Goal: Communication & Community: Answer question/provide support

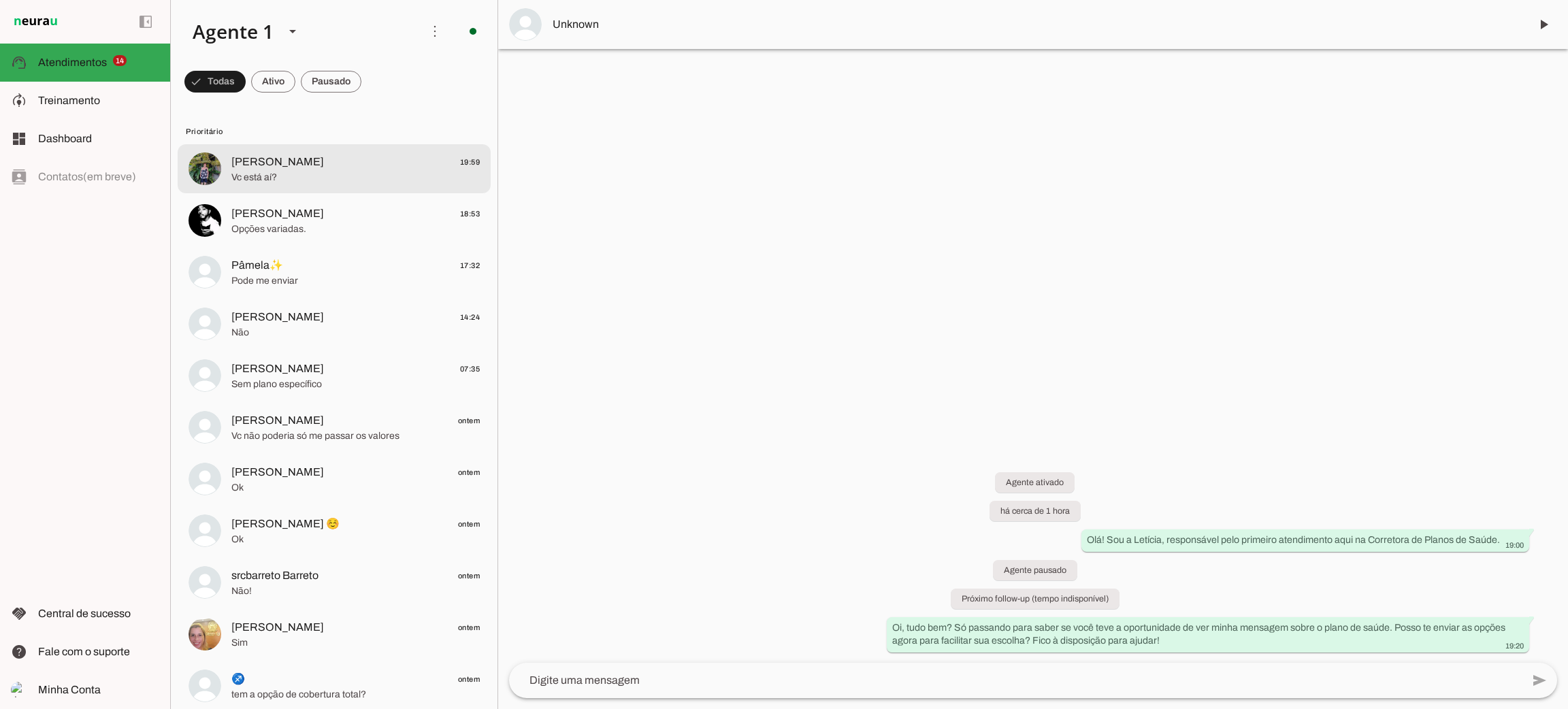
click at [263, 167] on span "[PERSON_NAME]" at bounding box center [278, 162] width 93 height 16
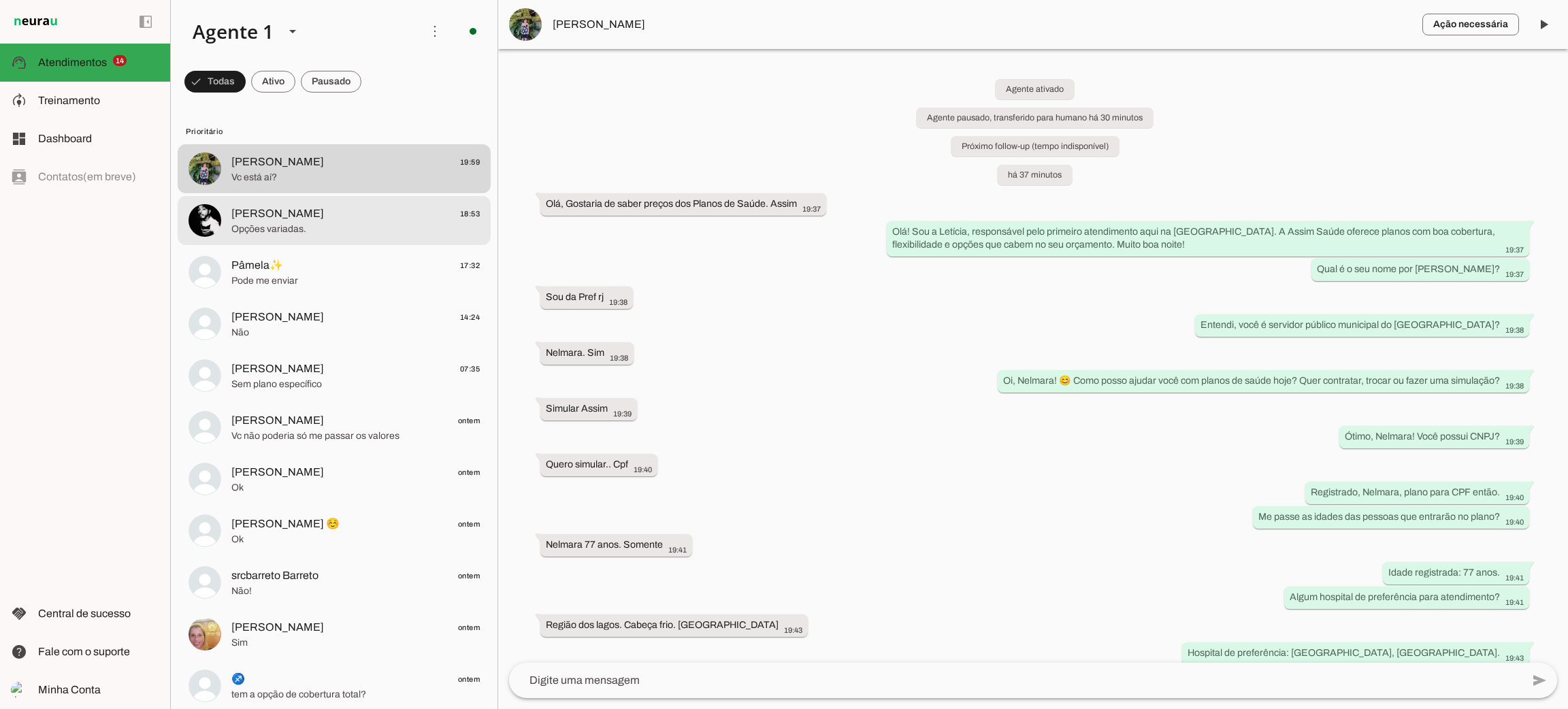
click at [403, 226] on span "Opções variadas." at bounding box center [356, 229] width 249 height 14
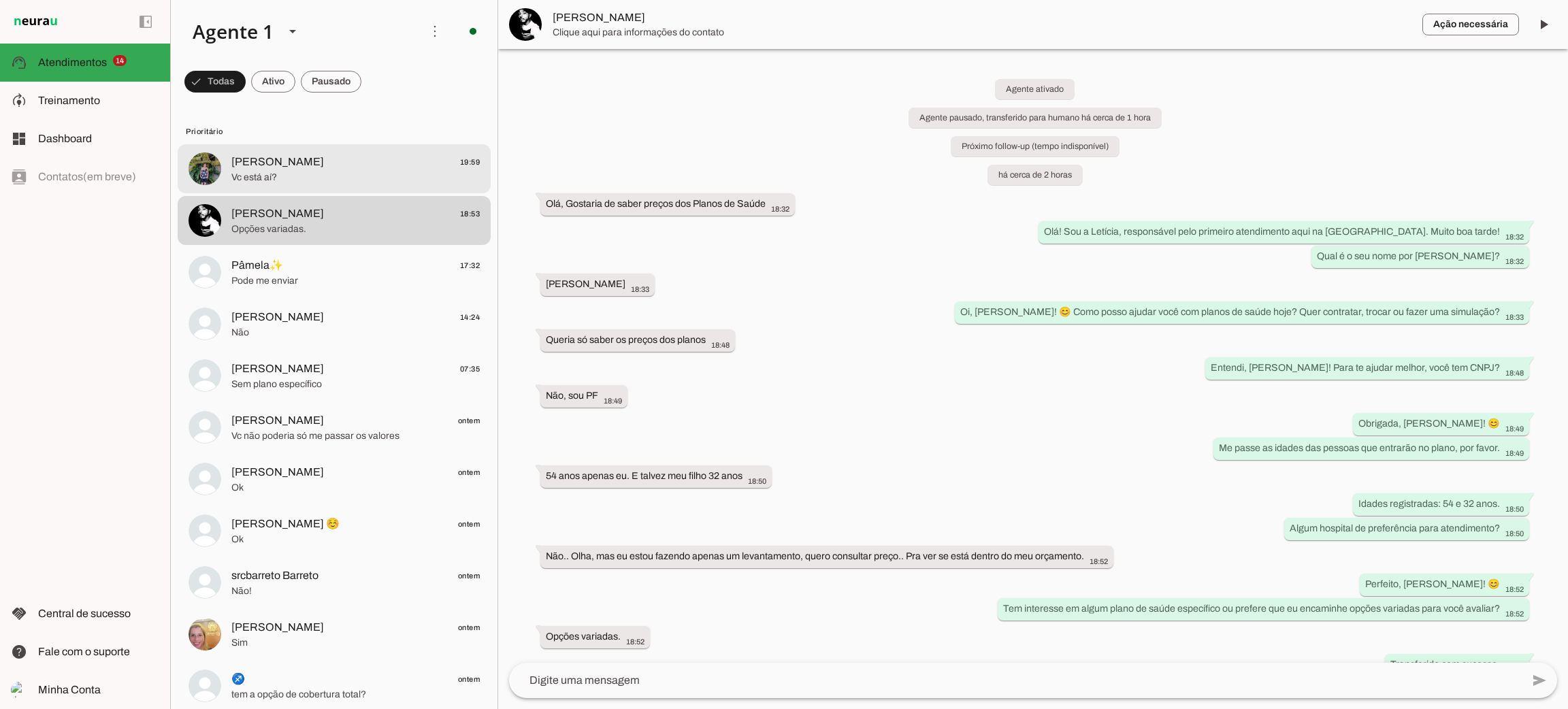
click at [402, 177] on span "Vc está aí?" at bounding box center [356, 178] width 249 height 14
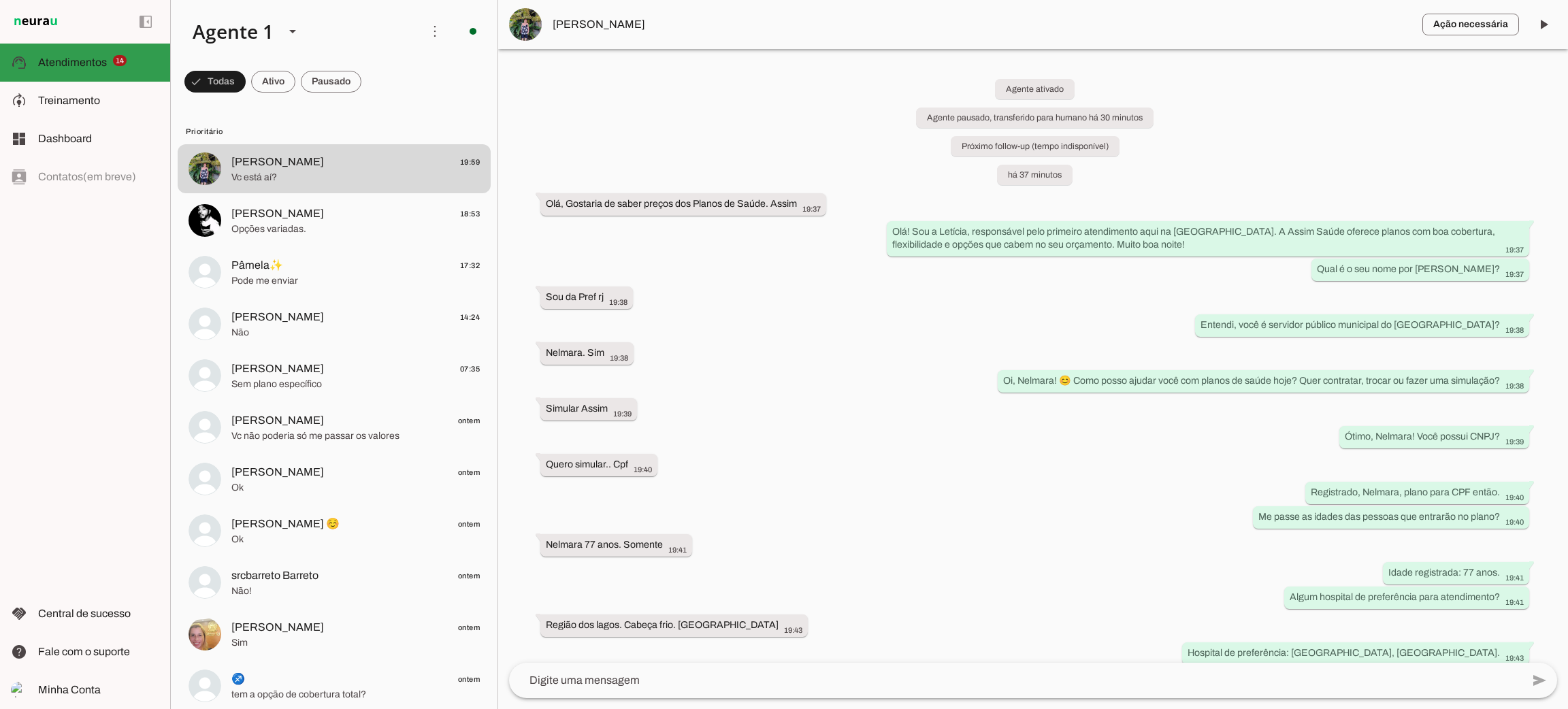
click at [94, 63] on span "Atendimentos" at bounding box center [72, 62] width 69 height 12
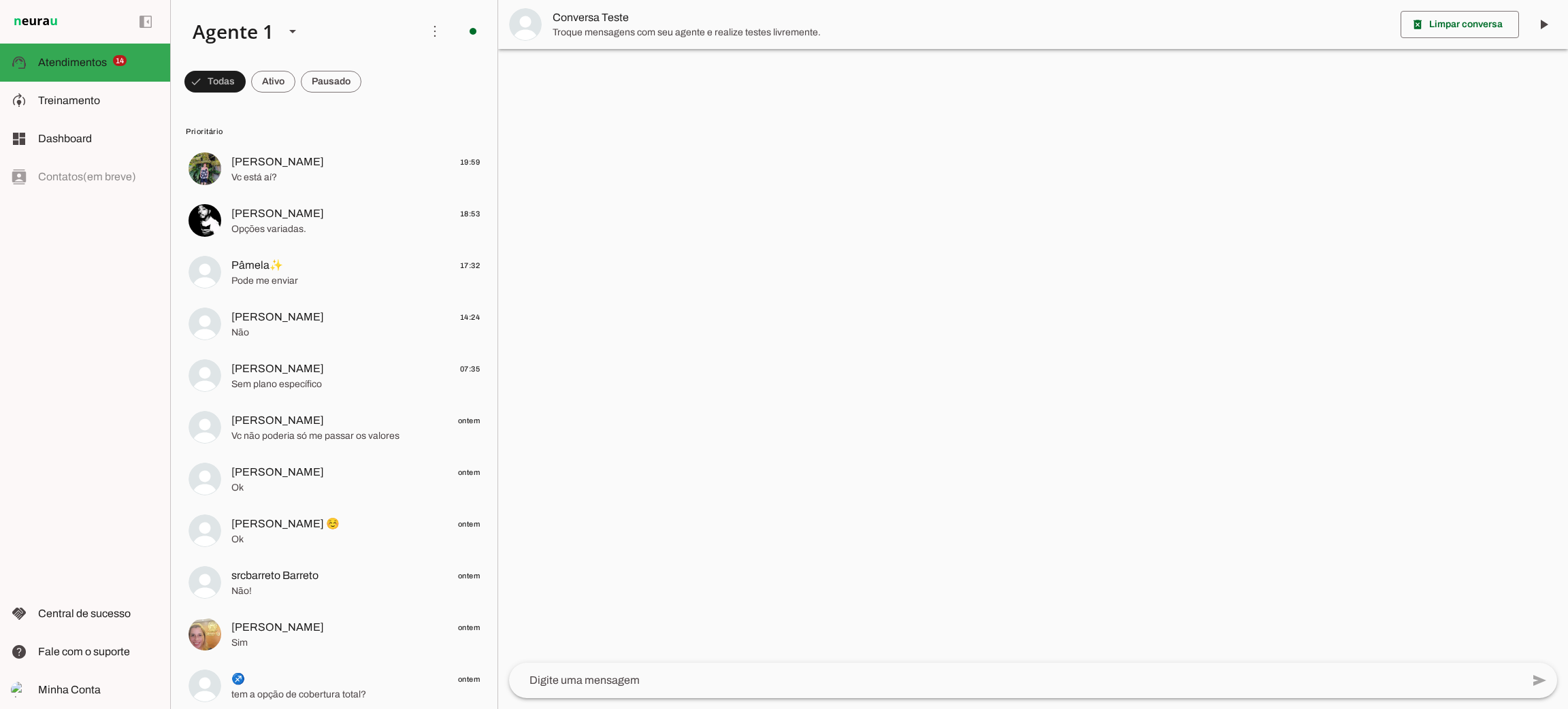
click at [1001, 194] on div at bounding box center [1033, 354] width 1070 height 709
